Goal: Find specific page/section: Find specific page/section

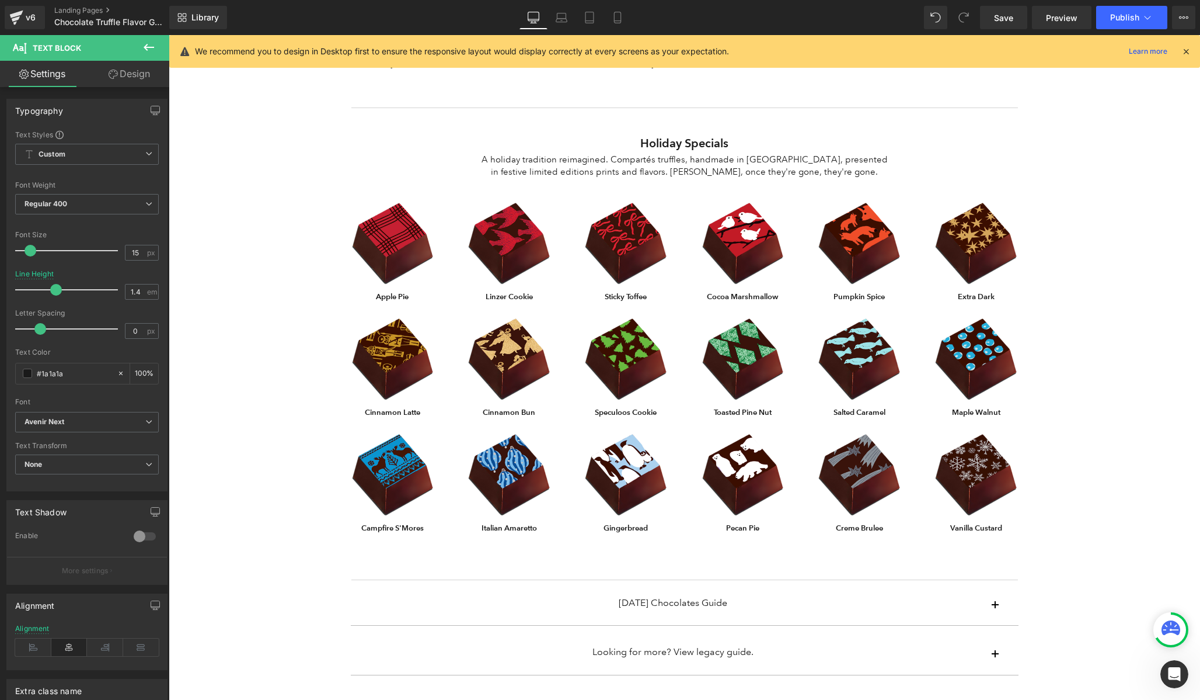
scroll to position [1099, 0]
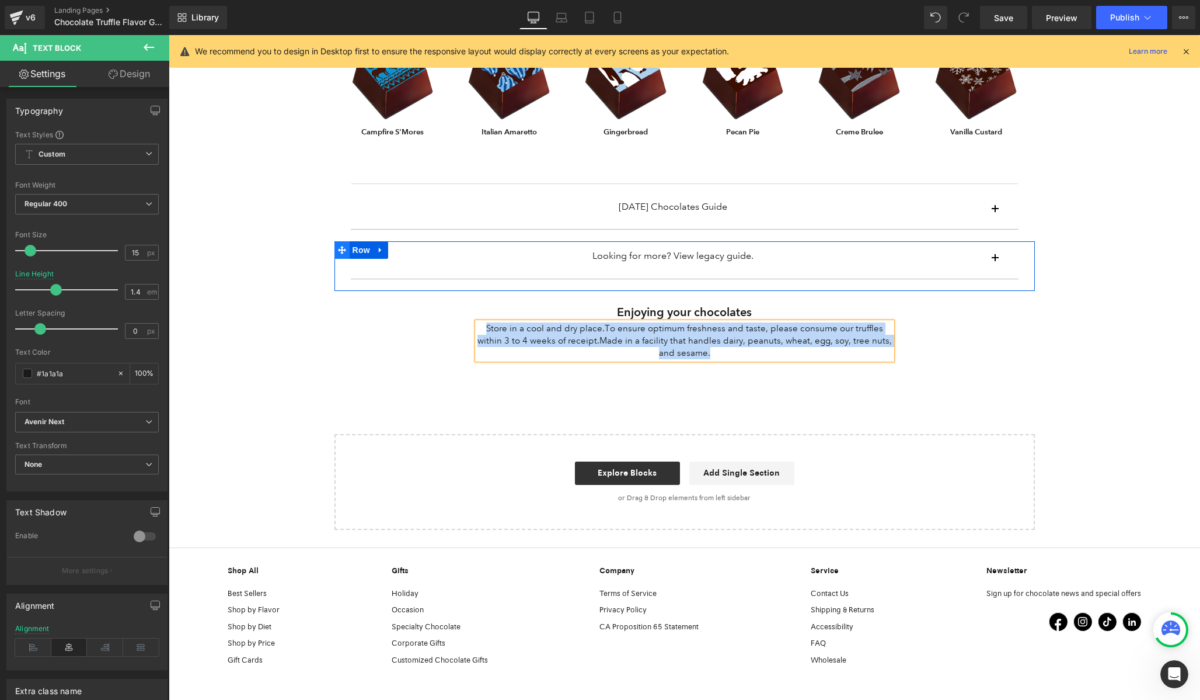
click at [341, 251] on icon at bounding box center [342, 250] width 8 height 8
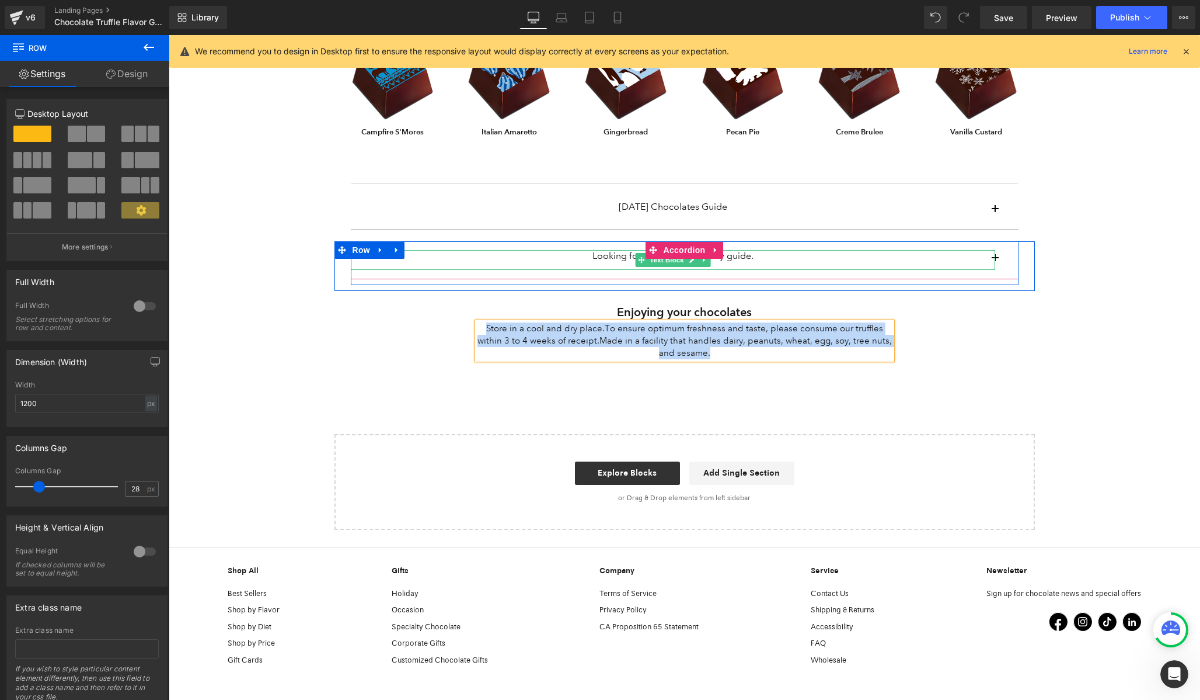
click at [629, 256] on p "Looking for more? View legacy guide." at bounding box center [673, 255] width 645 height 11
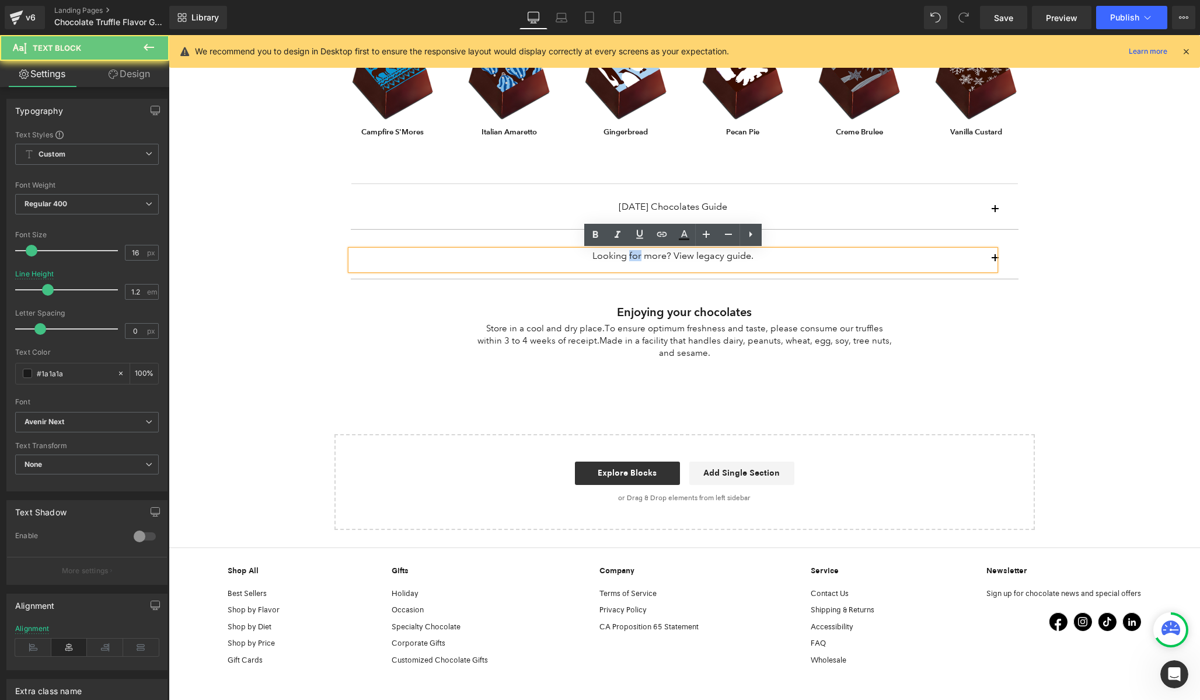
click at [629, 256] on p "Looking for more? View legacy guide." at bounding box center [673, 255] width 645 height 11
copy p "Looking for more? View legacy guide."
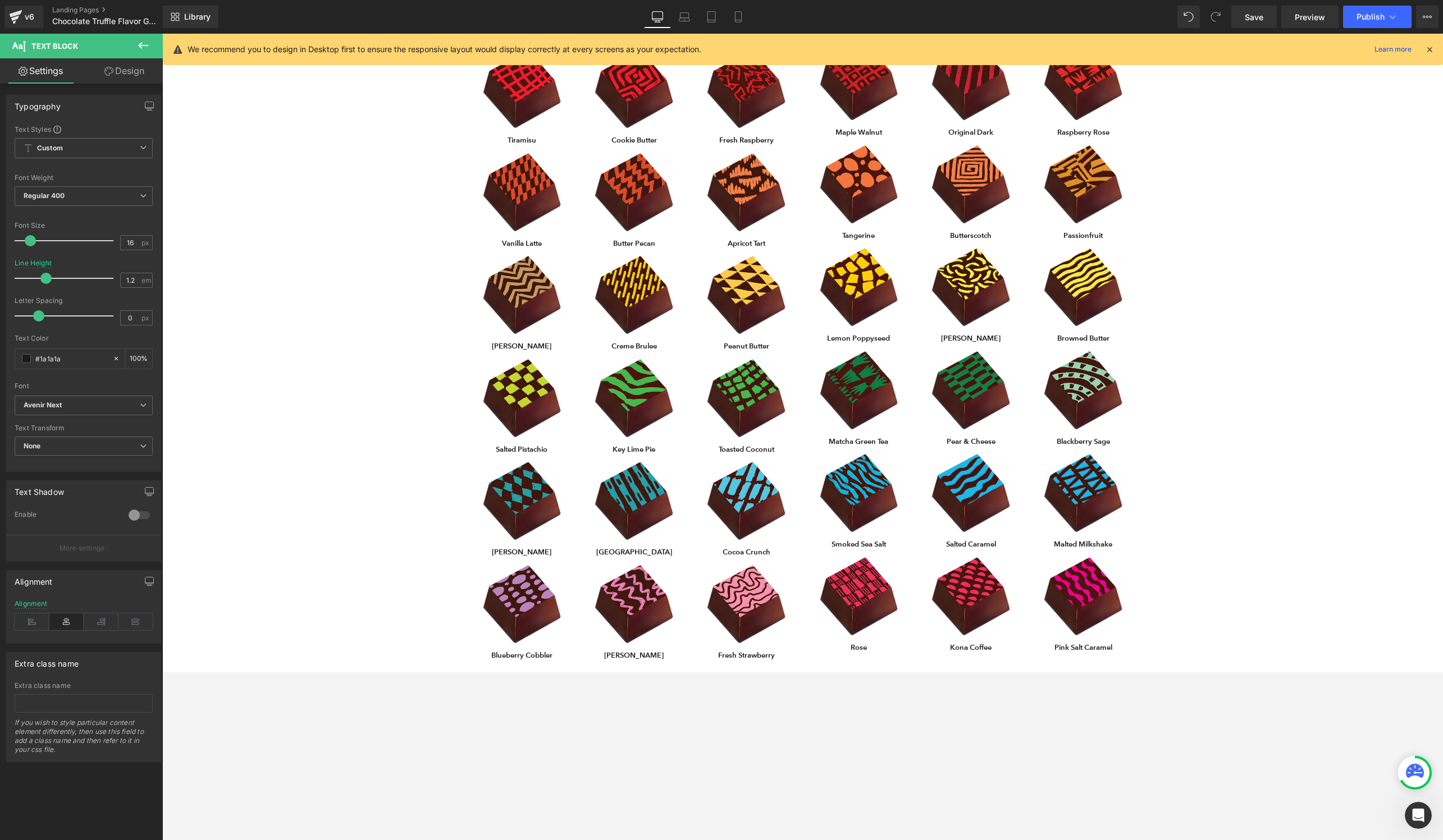
scroll to position [76, 0]
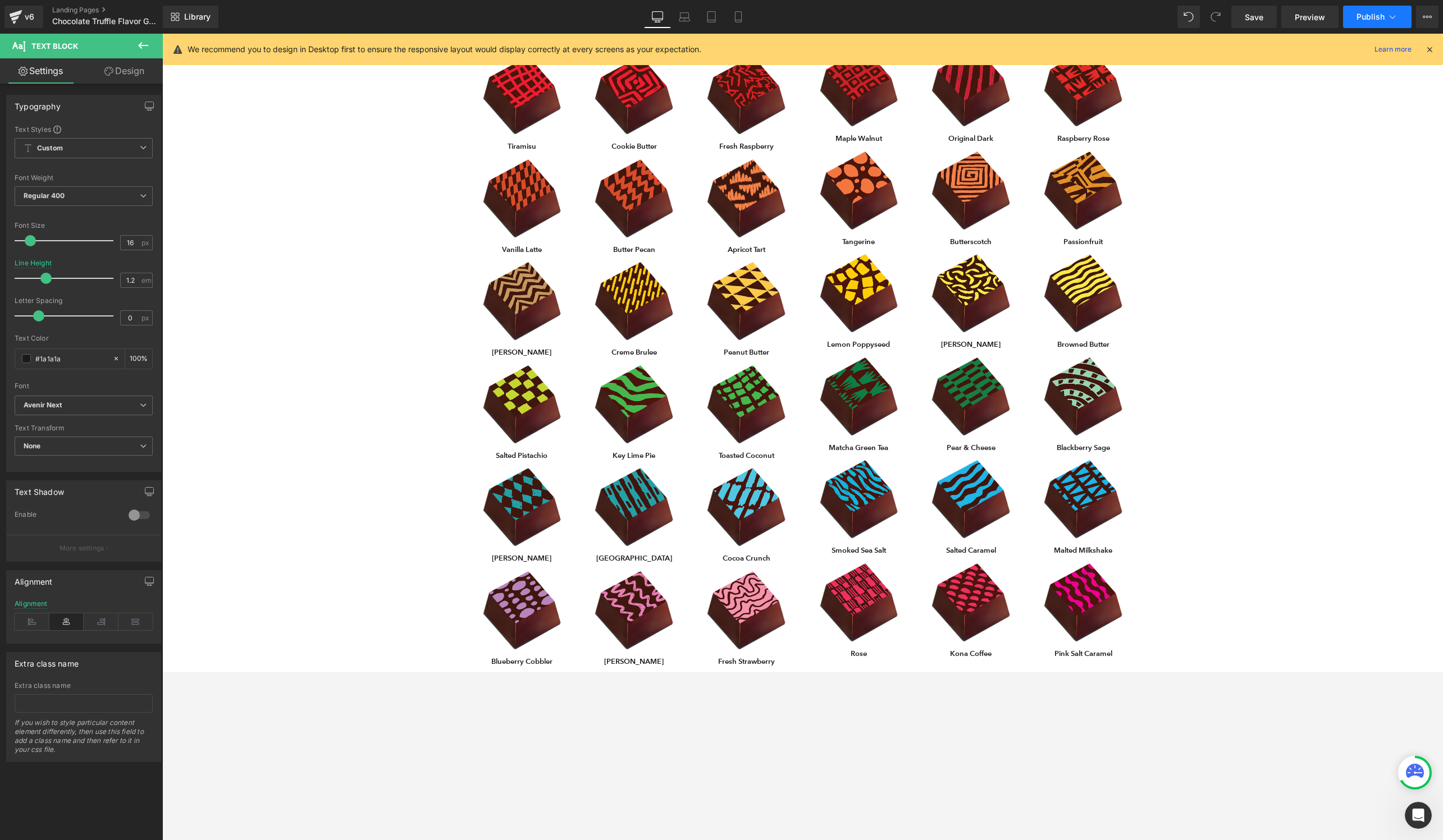
click at [1154, 12] on icon at bounding box center [1392, 17] width 12 height 12
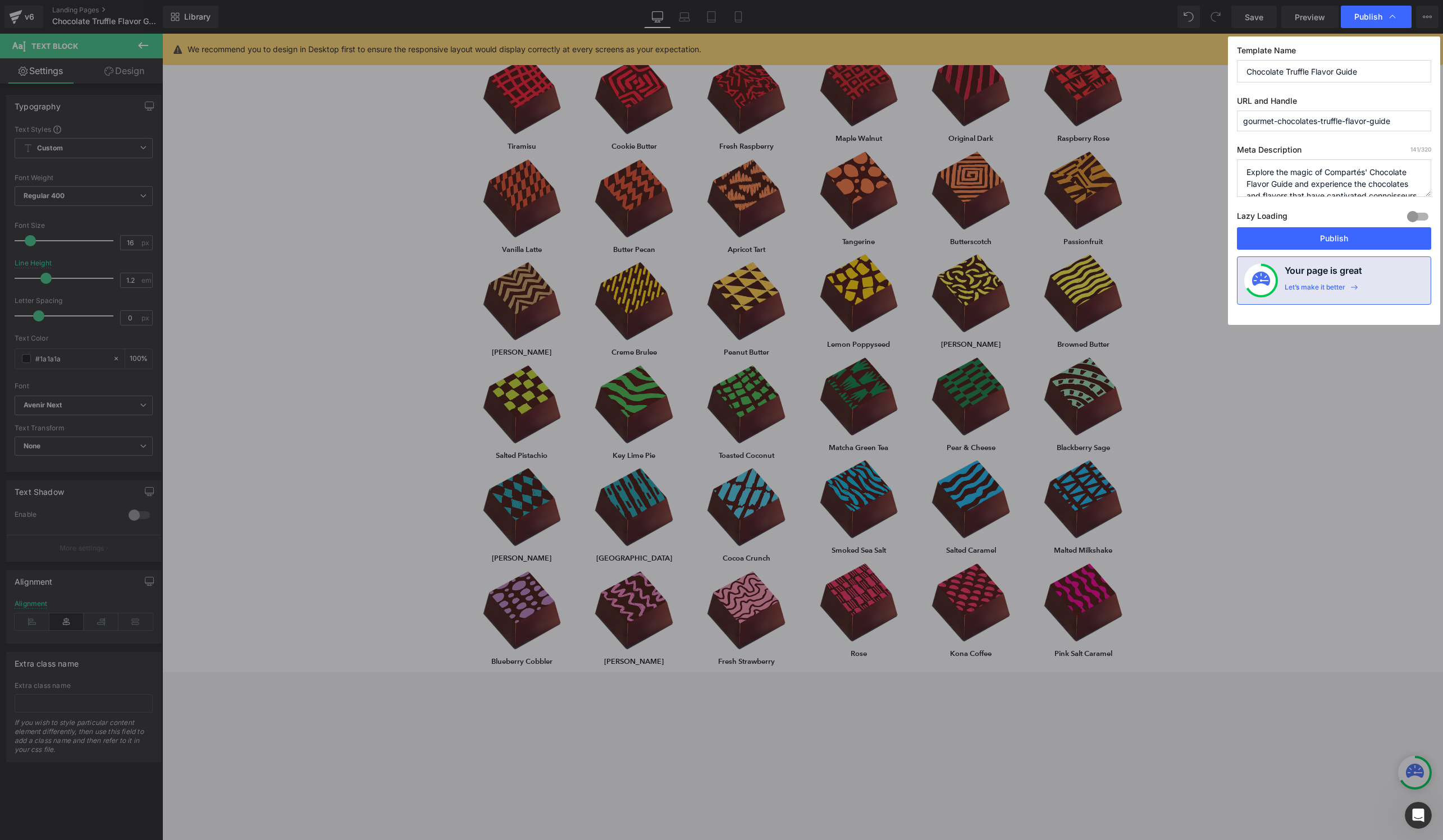
click at [1154, 119] on input "gourmet-chocolates-truffle-flavor-guide" at bounding box center [1333, 121] width 194 height 21
type input "gourmet-chocolates-truffle-flavor-guide"
click at [1154, 123] on input "gourmet-chocolates-truffle-flavor-guide" at bounding box center [1333, 121] width 194 height 21
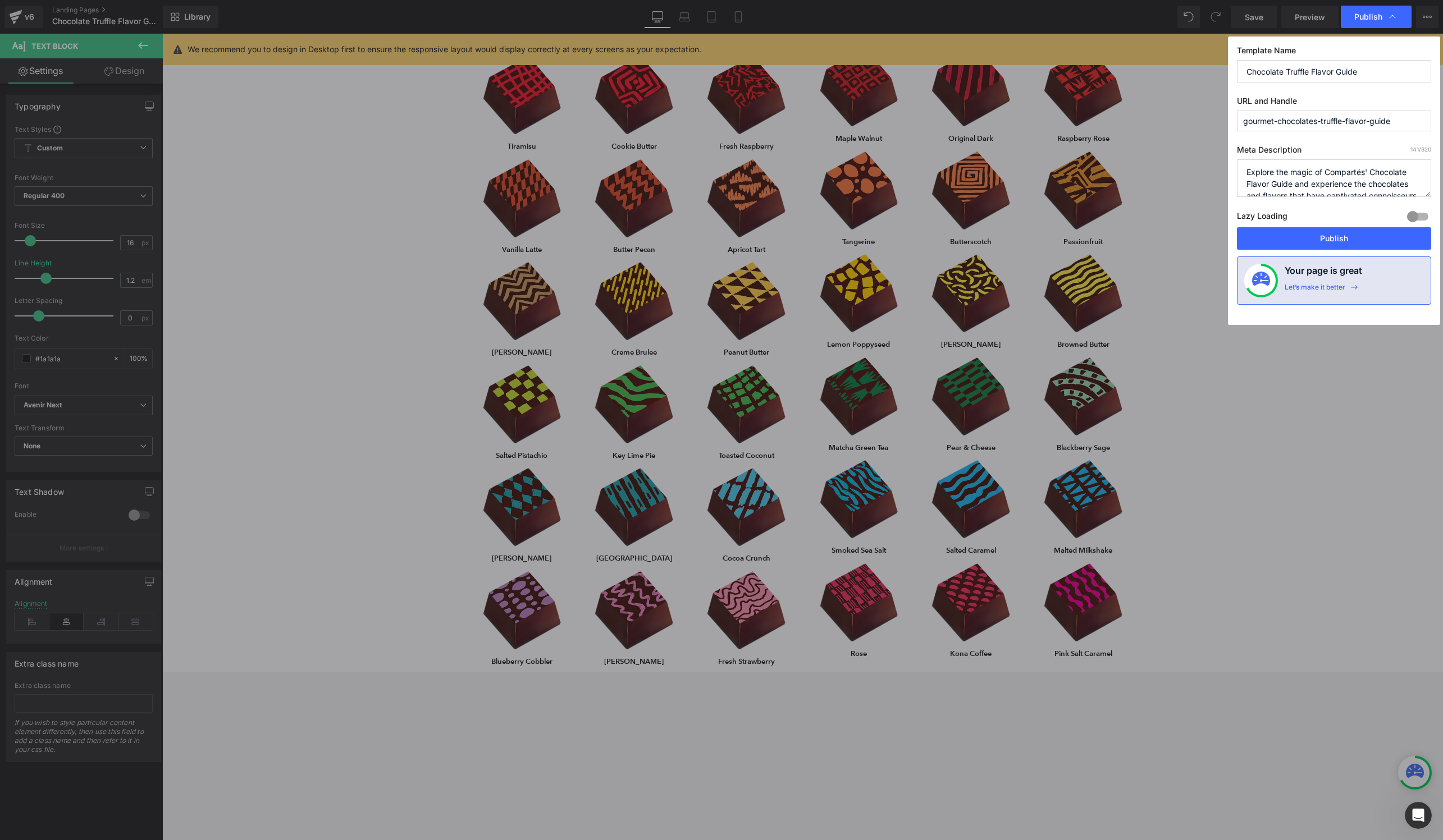
click at [1154, 123] on input "gourmet-chocolates-truffle-flavor-guide" at bounding box center [1333, 121] width 194 height 21
